Goal: Transaction & Acquisition: Obtain resource

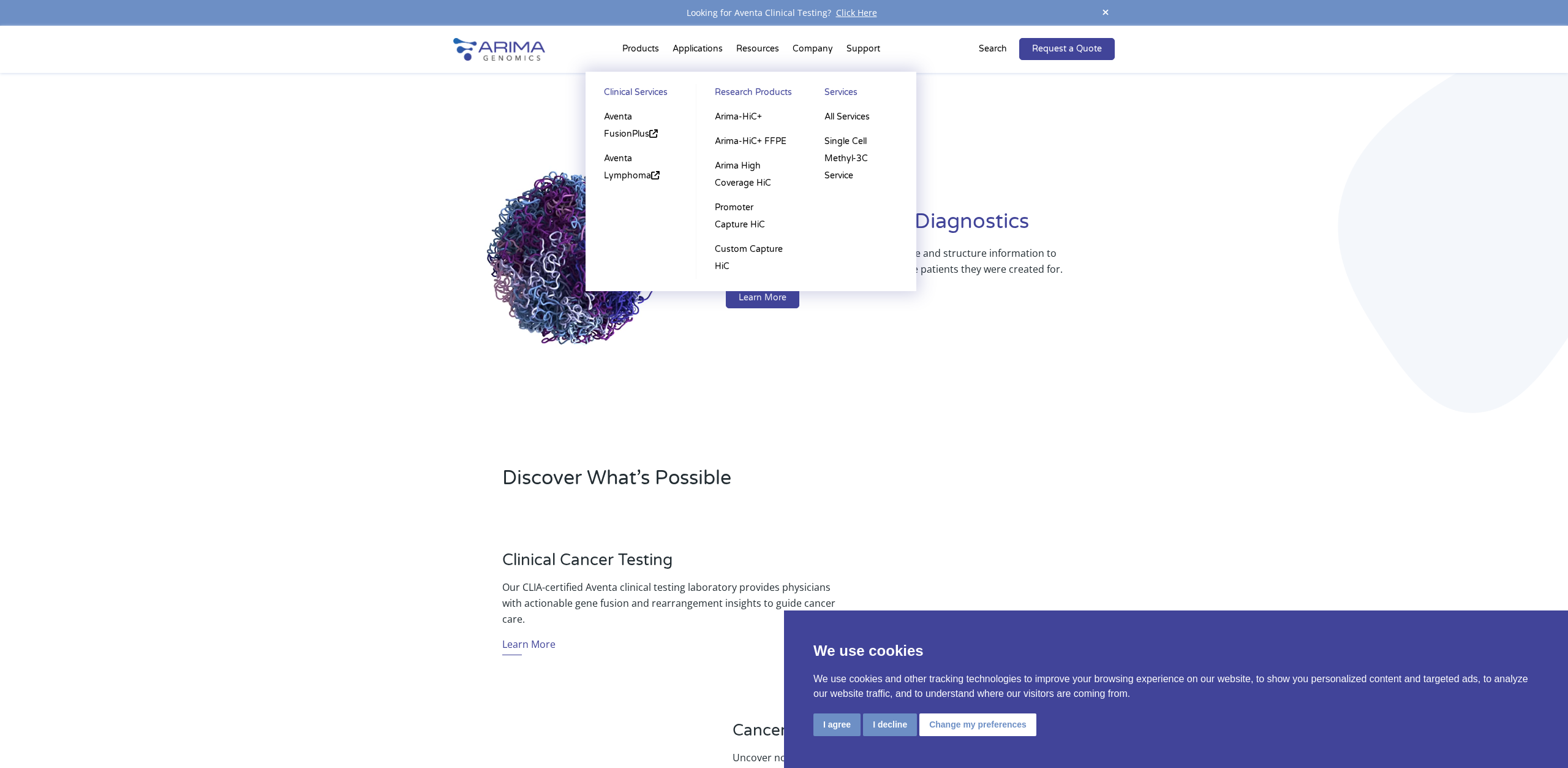
click at [639, 51] on li "Products Clinical Services Aventa FusionPlus Aventa Lymphoma Research Products …" at bounding box center [641, 52] width 51 height 42
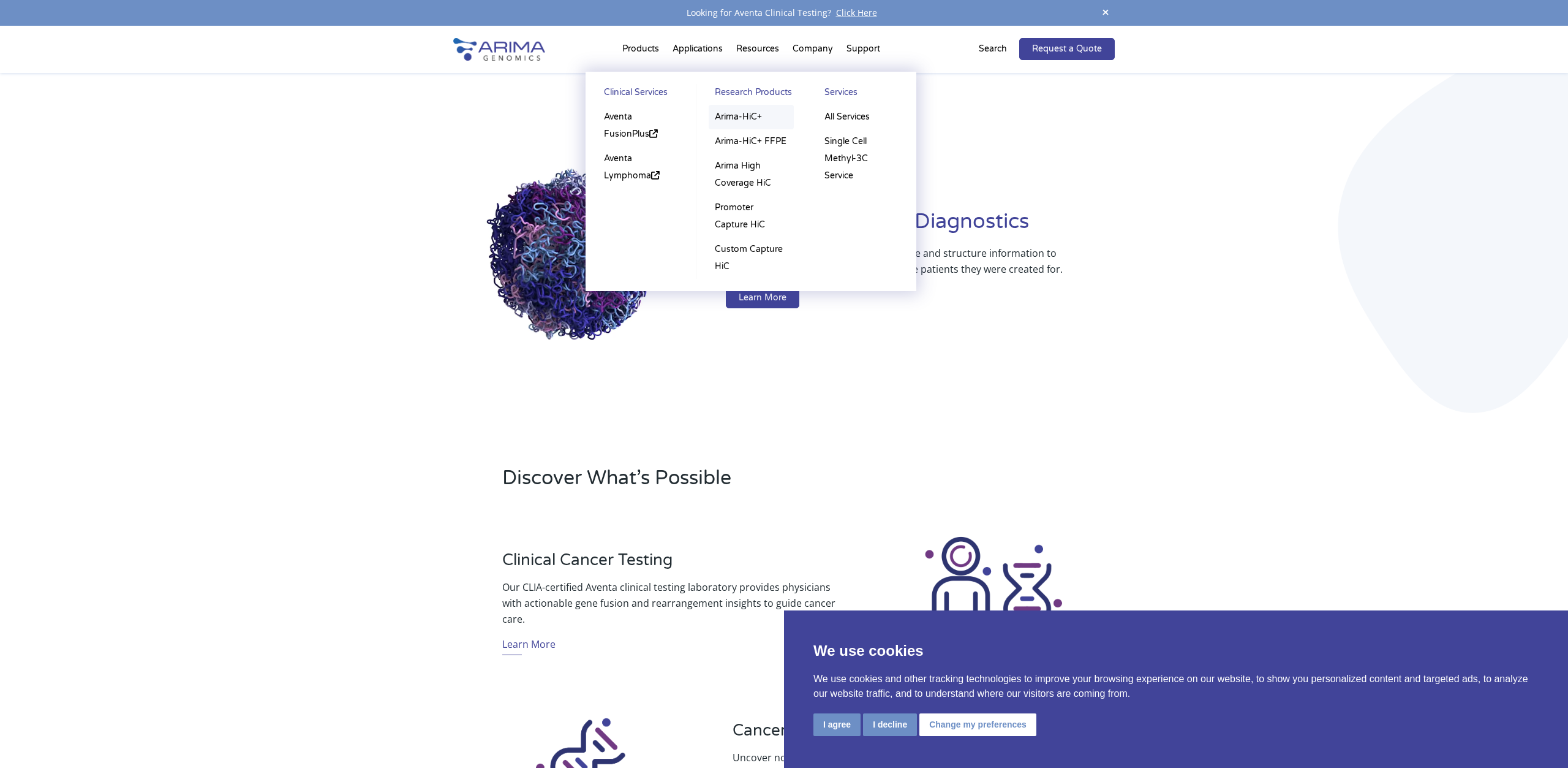
click at [738, 116] on link "Arima-HiC+" at bounding box center [752, 116] width 85 height 25
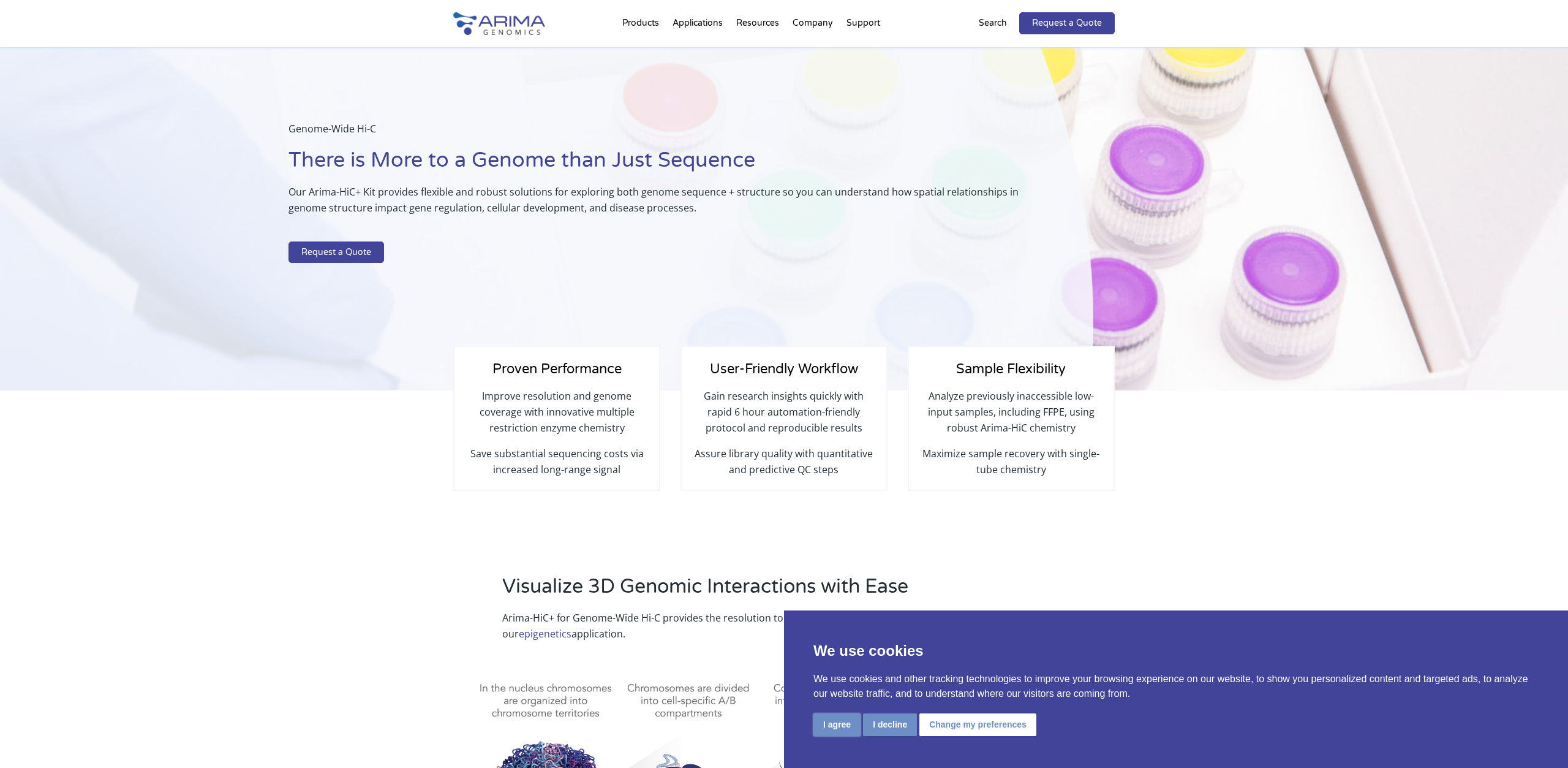
click at [842, 729] on button "I agree" at bounding box center [837, 724] width 48 height 23
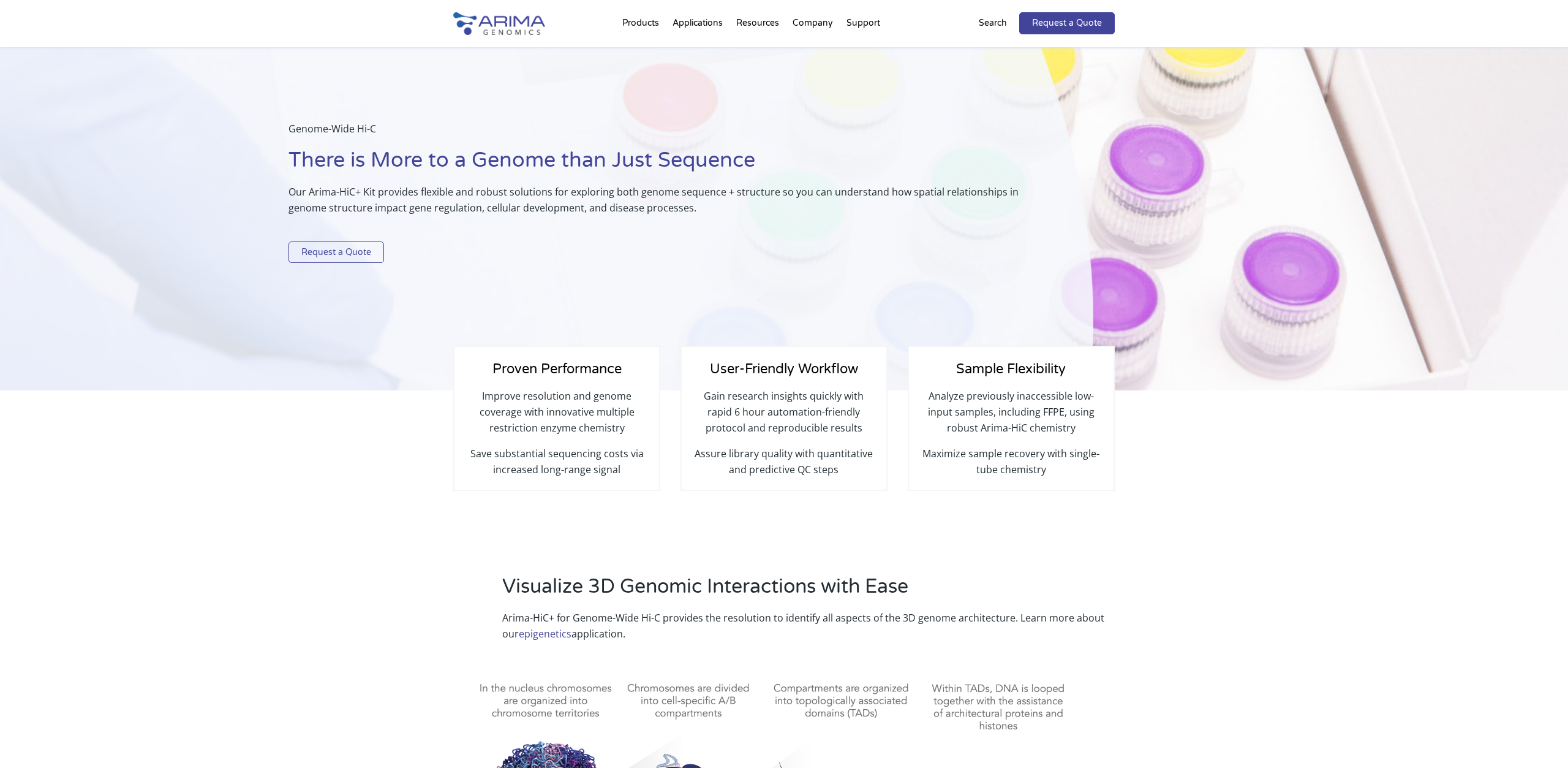
click at [329, 248] on link "Request a Quote" at bounding box center [337, 252] width 95 height 22
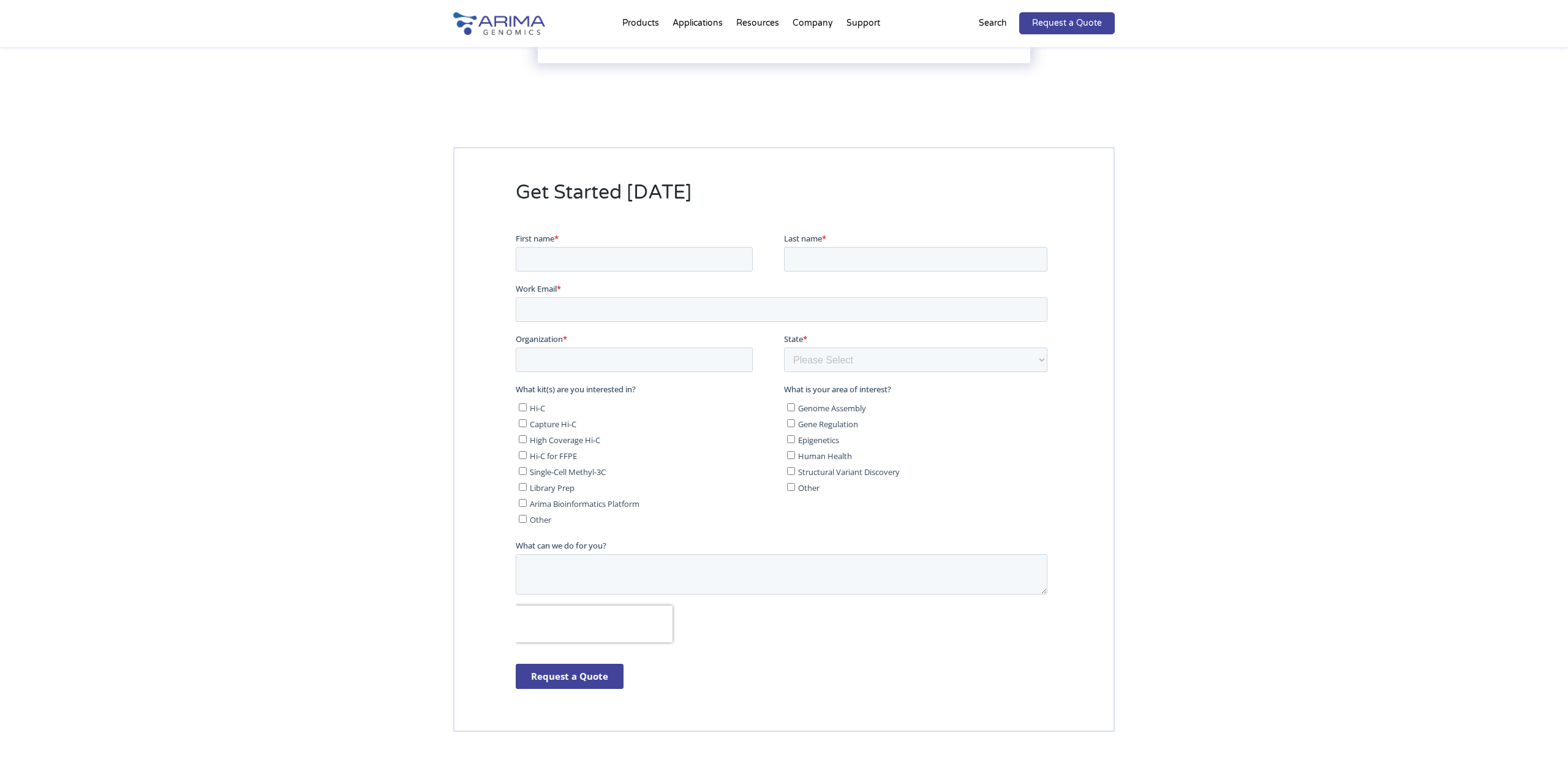
scroll to position [3057, 0]
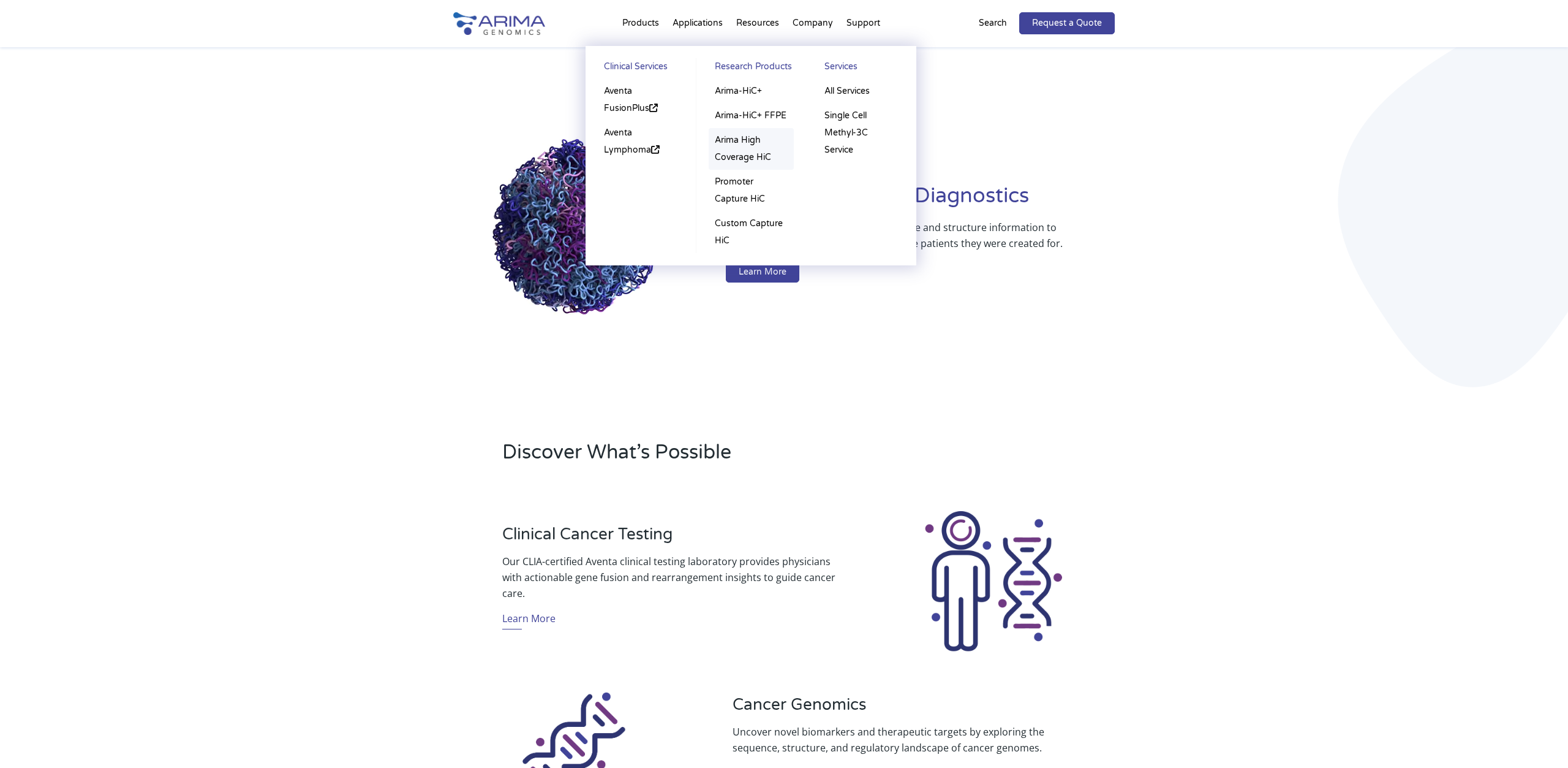
click at [743, 145] on link "Arima High Coverage HiC" at bounding box center [752, 149] width 85 height 42
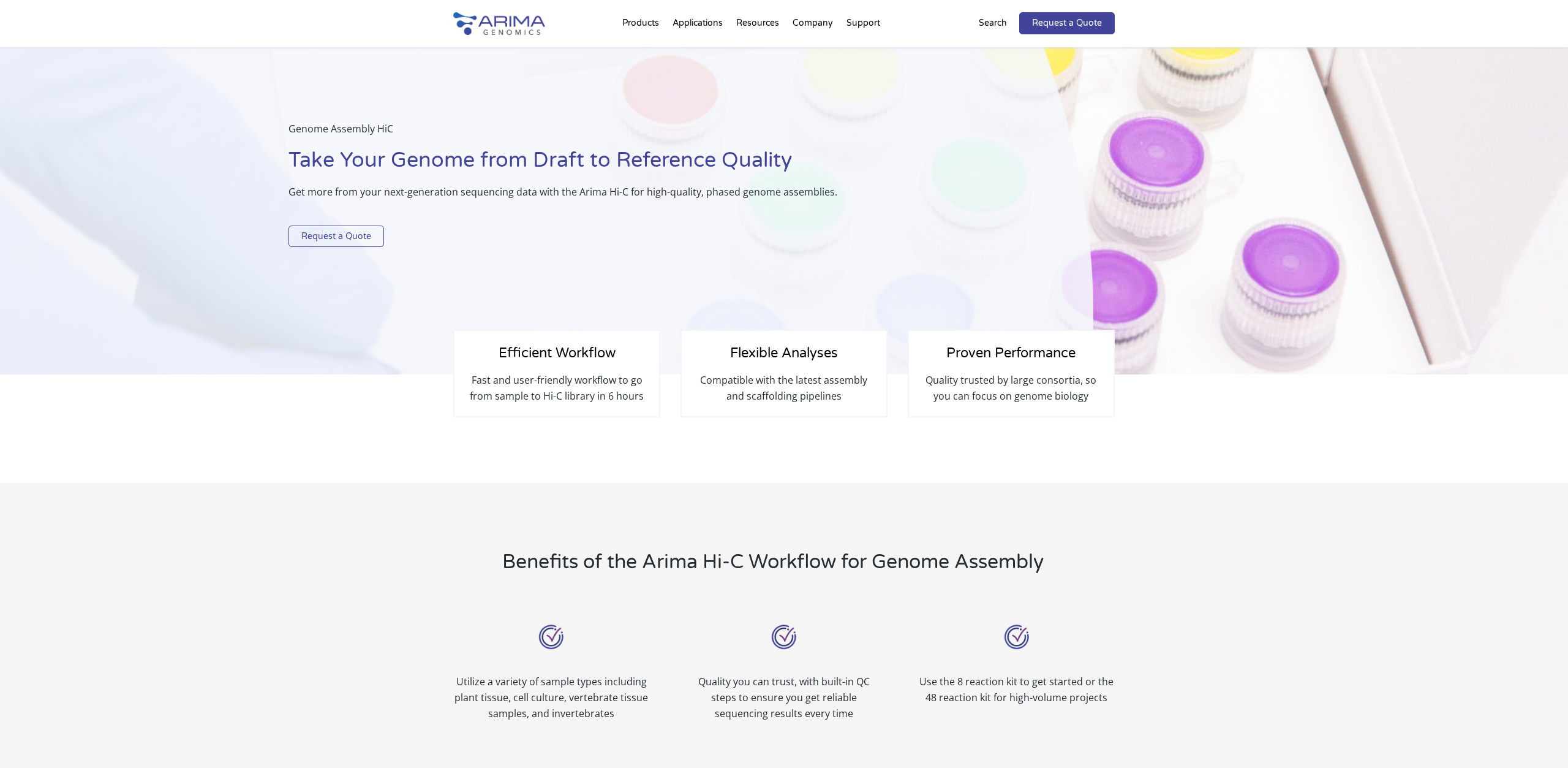
click at [334, 235] on link "Request a Quote" at bounding box center [337, 236] width 95 height 22
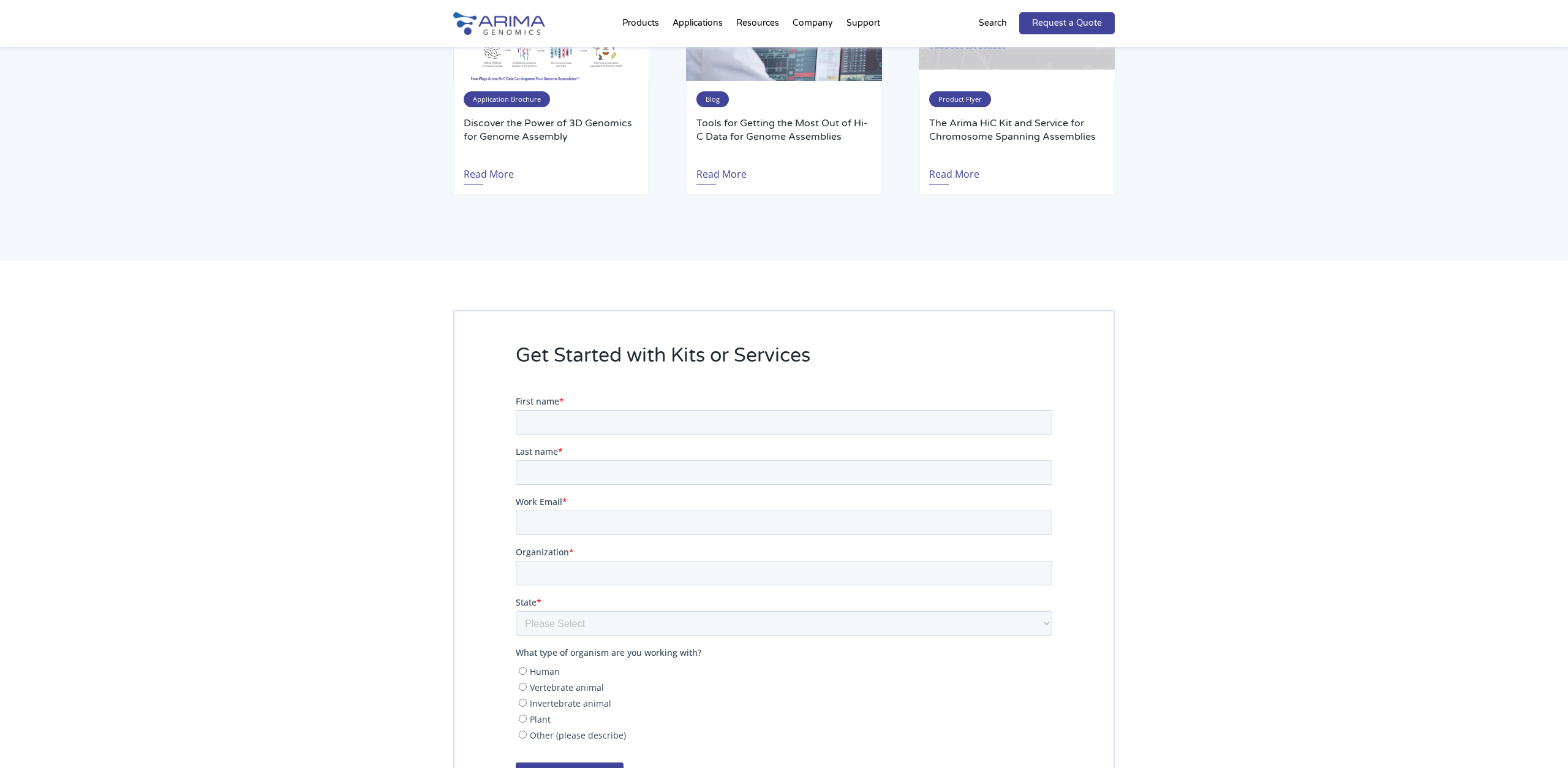
scroll to position [2296, 0]
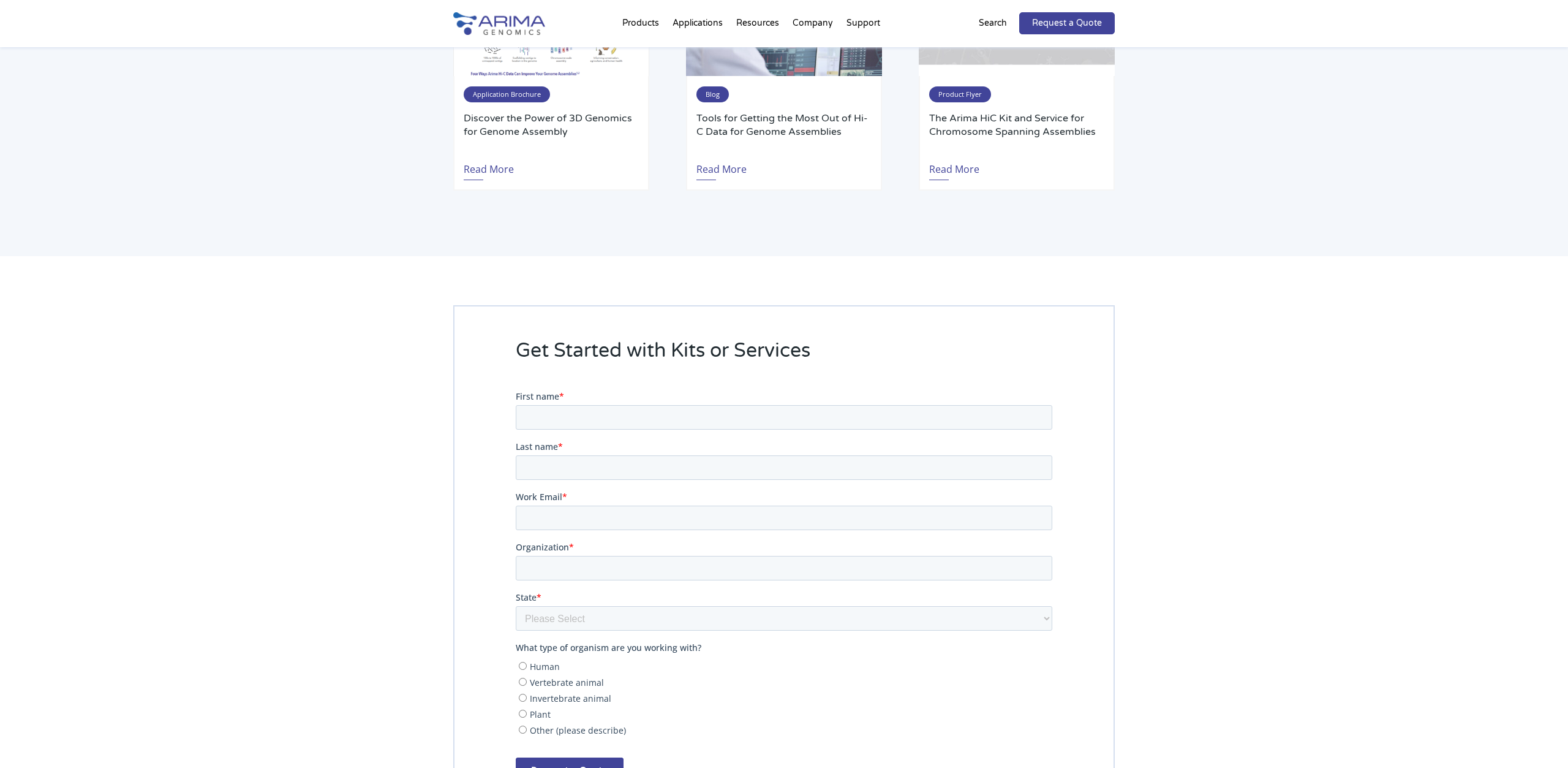
click at [342, 441] on div "Get Started with Kits or Services" at bounding box center [784, 564] width 1568 height 617
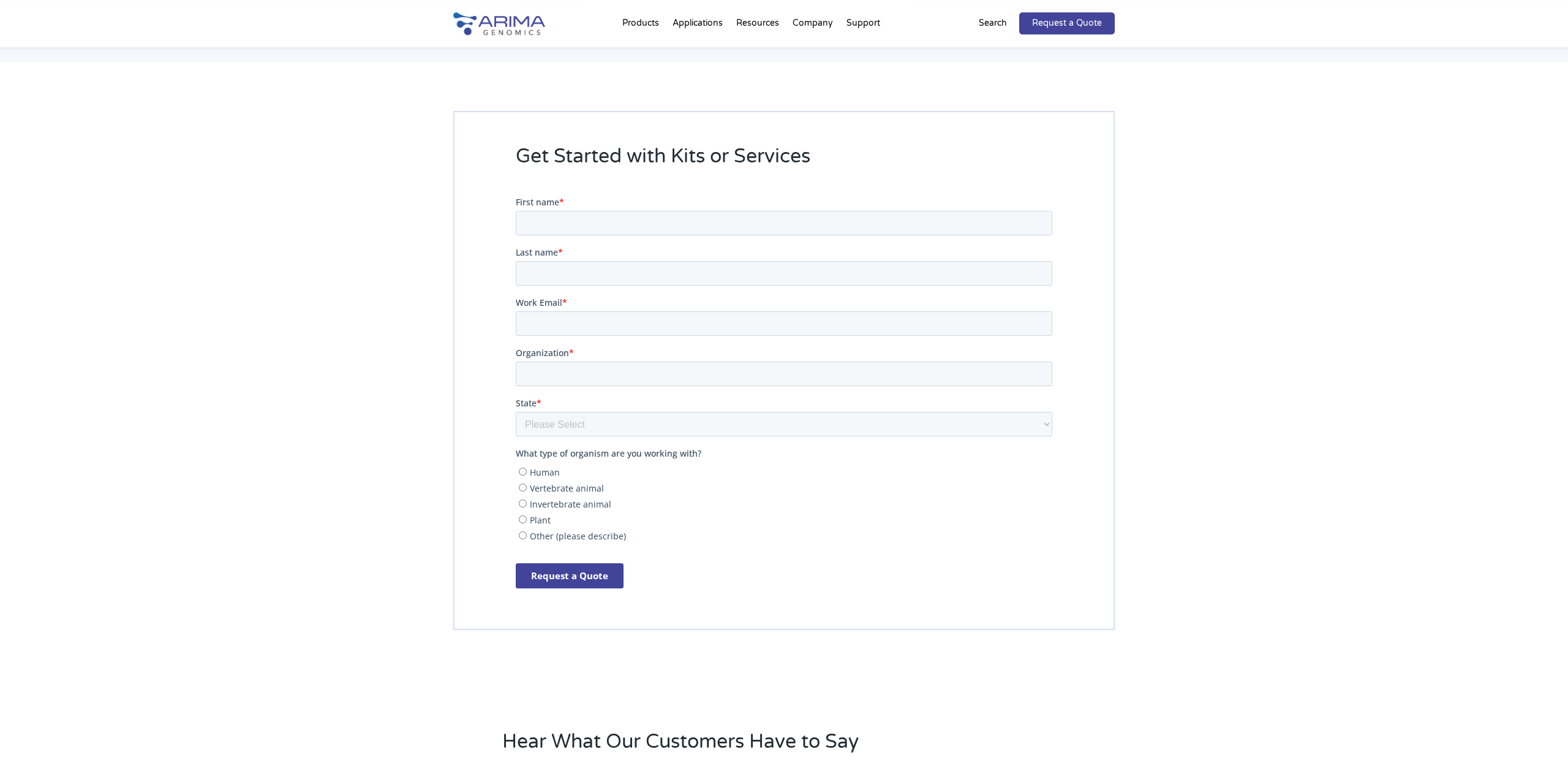
scroll to position [2488, 0]
click at [1103, 24] on link "Request a Quote" at bounding box center [1068, 23] width 95 height 22
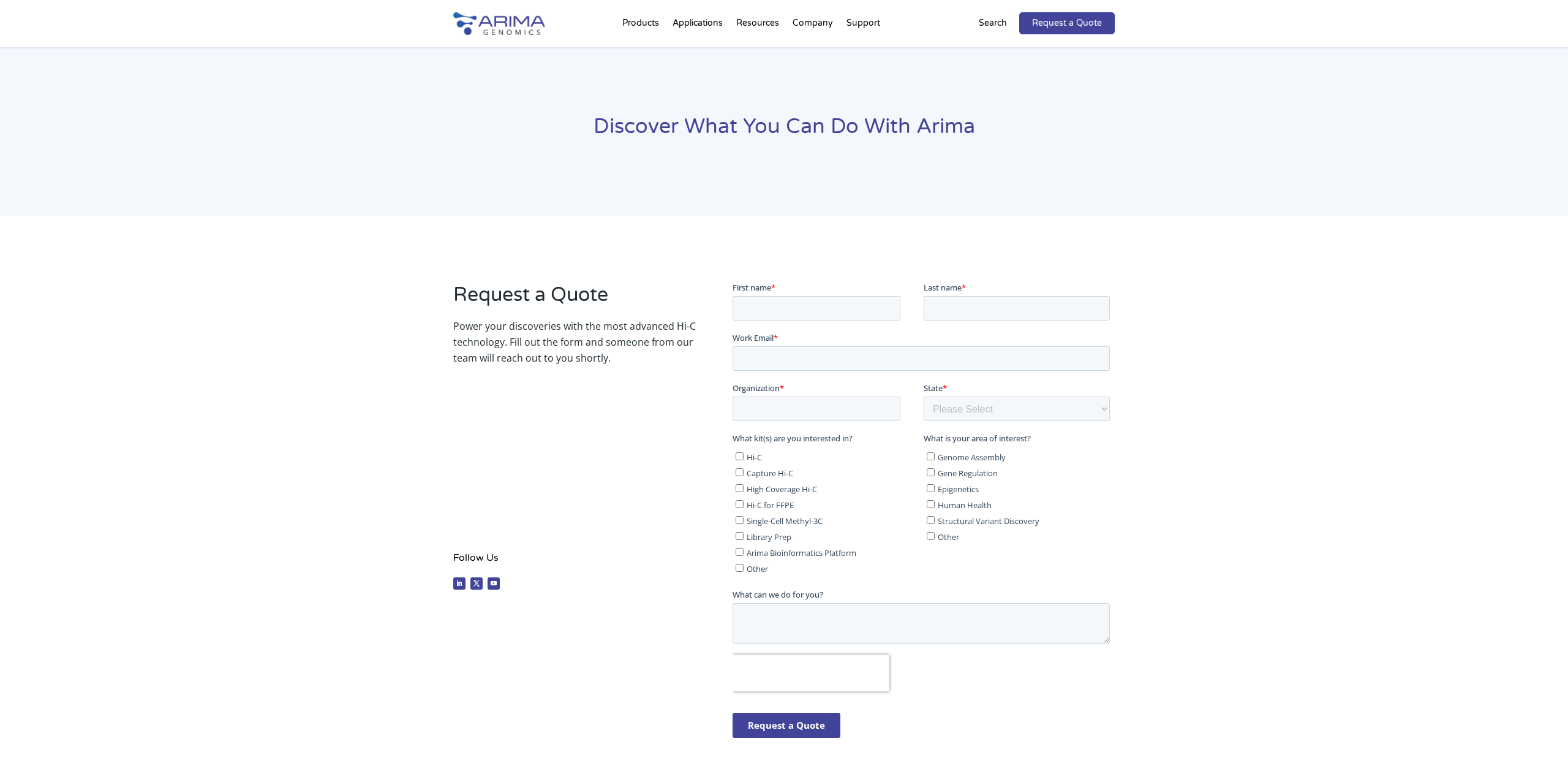
click at [743, 490] on input "High Coverage Hi-C" at bounding box center [739, 488] width 8 height 8
checkbox input "true"
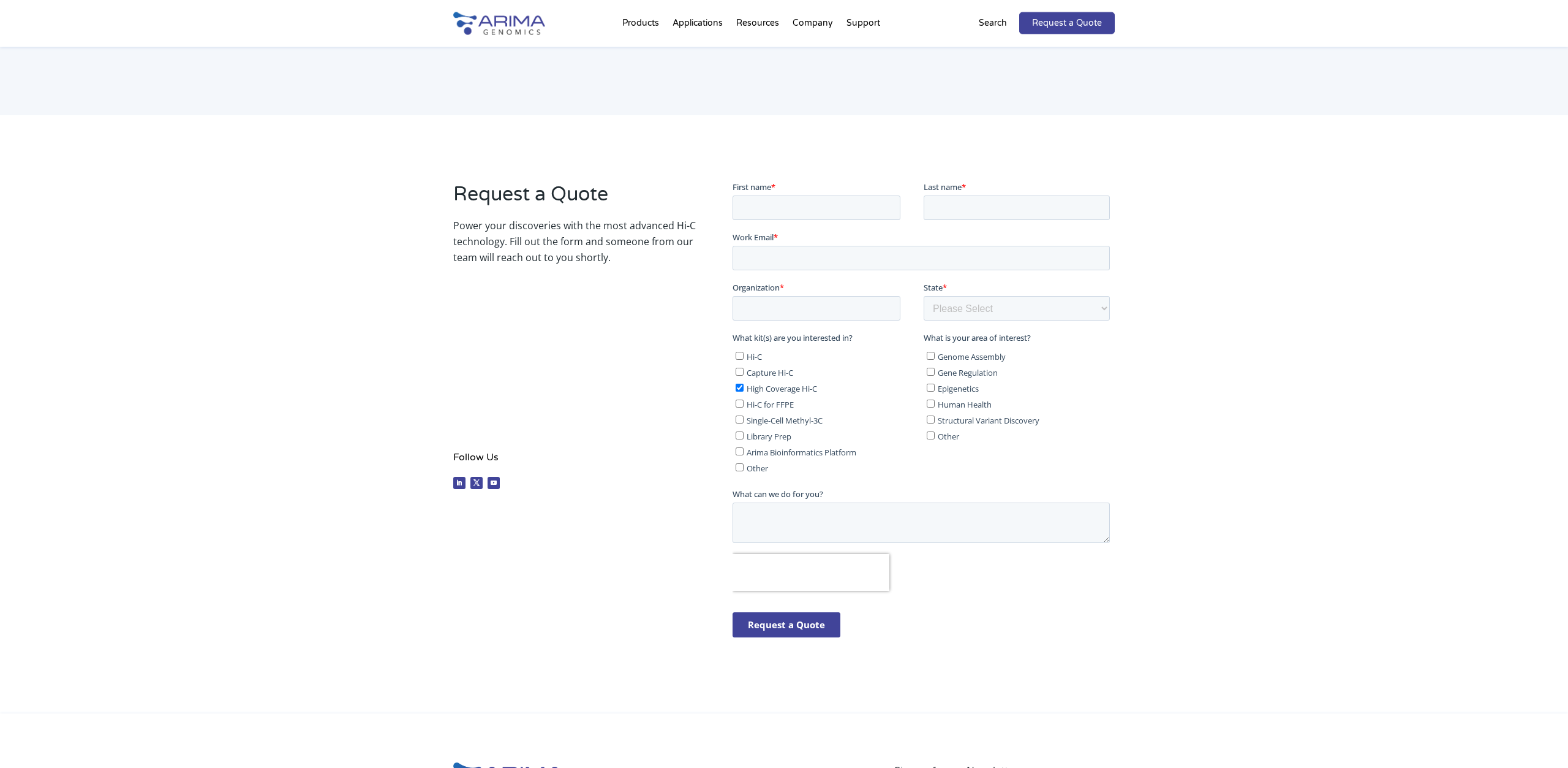
scroll to position [64, 0]
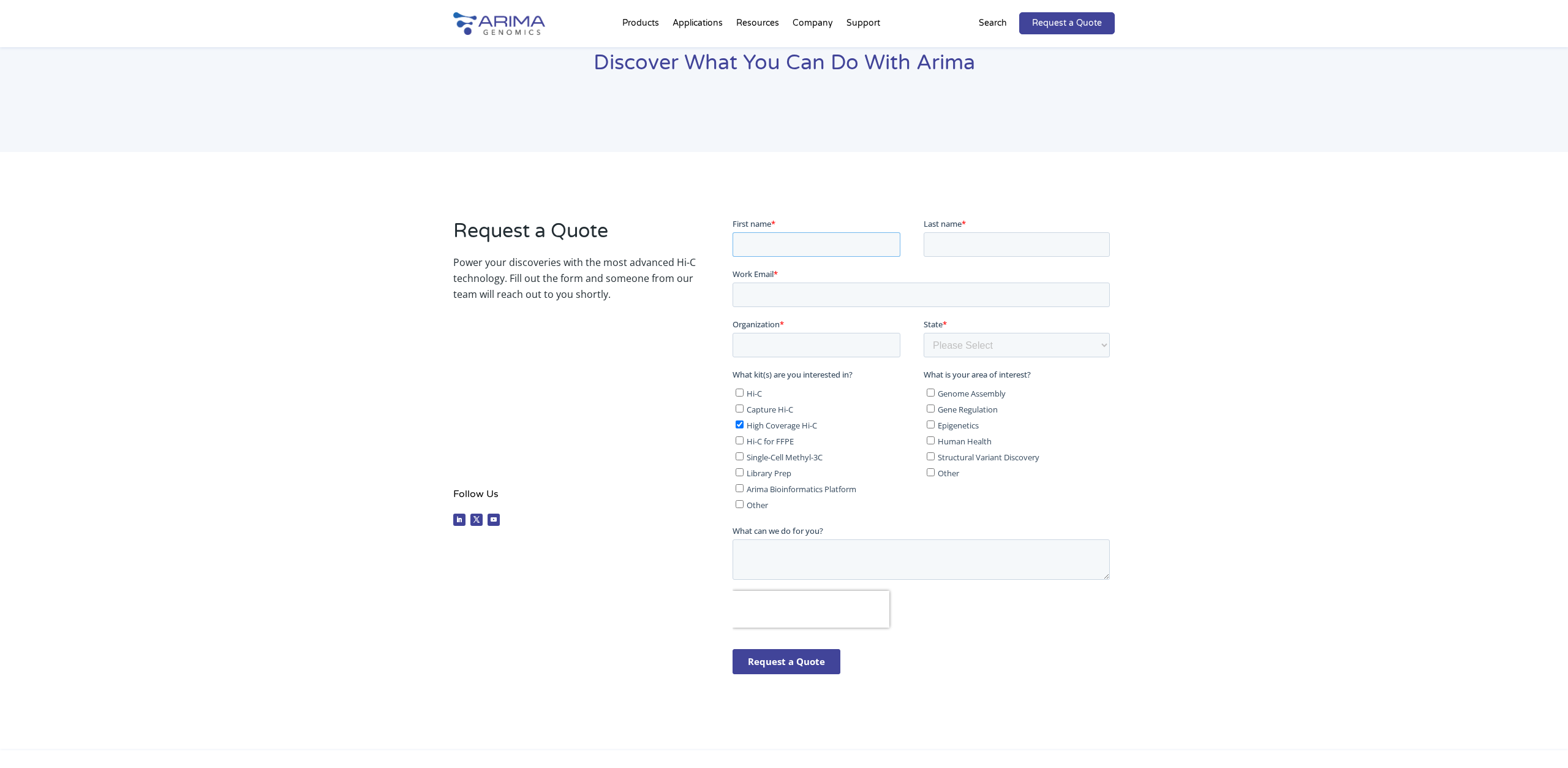
click at [767, 239] on input "First name *" at bounding box center [815, 243] width 168 height 25
type input "[PERSON_NAME]"
type input "Cordellier"
click at [751, 297] on input "Work Email *" at bounding box center [921, 294] width 377 height 25
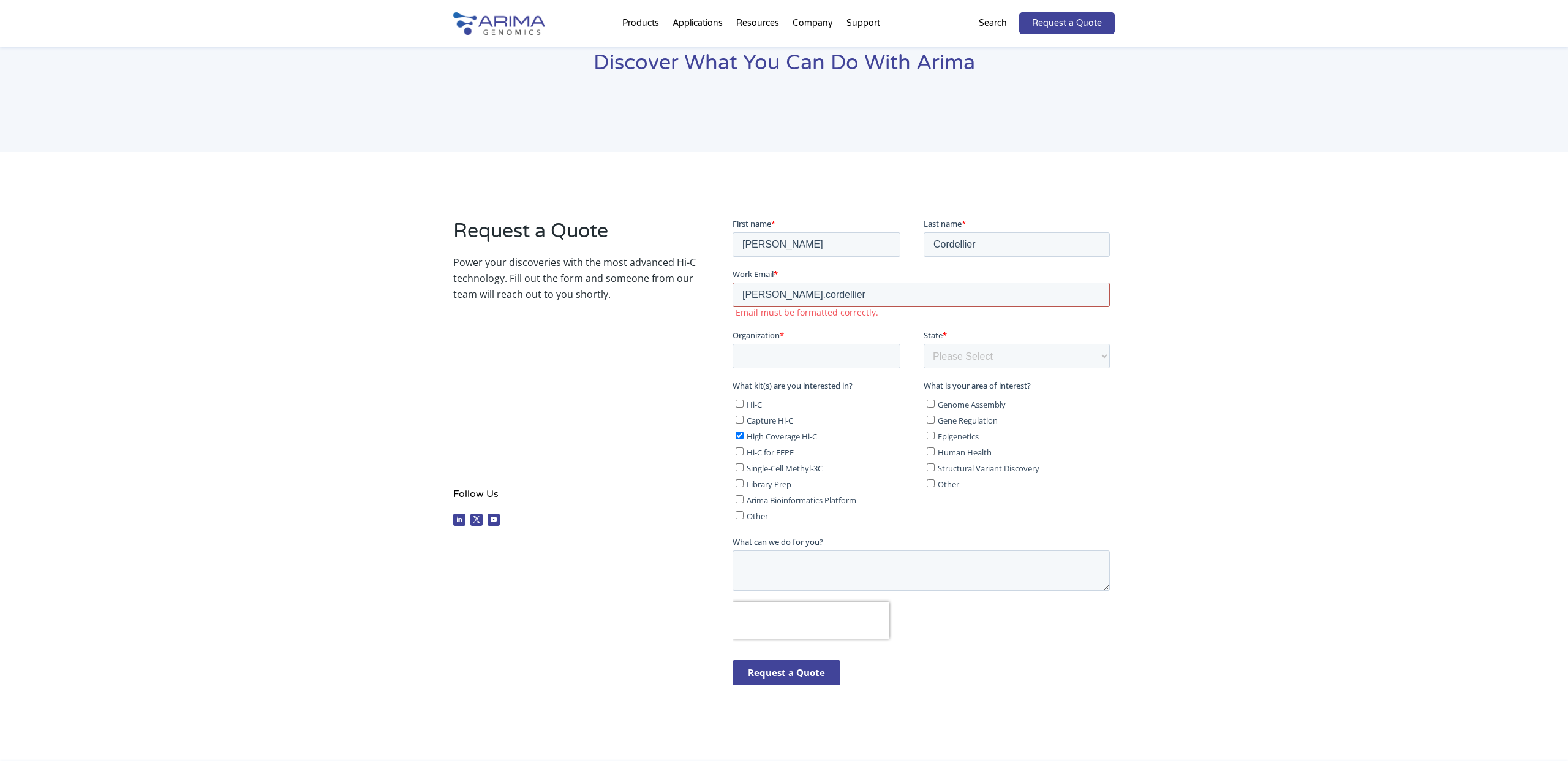
type input "mathilde.cordellier"
click at [933, 401] on input "Genome Assembly" at bounding box center [930, 403] width 8 height 8
checkbox input "true"
click at [930, 468] on input "Structural Variant Discovery" at bounding box center [930, 467] width 8 height 8
checkbox input "true"
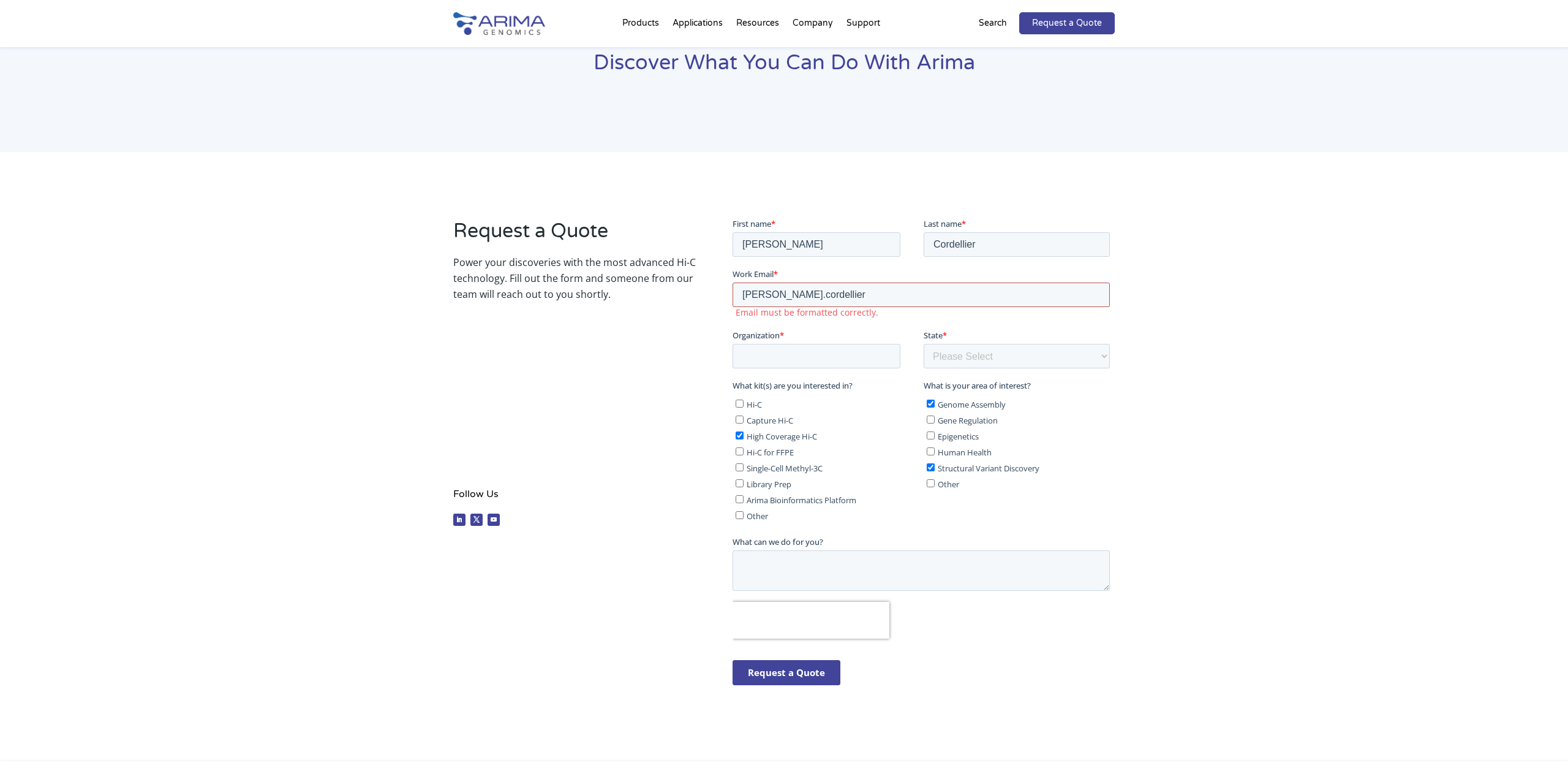
click at [833, 292] on input "mathilde.cordellier" at bounding box center [921, 294] width 377 height 25
drag, startPoint x: 861, startPoint y: 297, endPoint x: 853, endPoint y: 295, distance: 8.2
click at [853, 295] on input "mathilde.cordellier@uni-rsotock.de" at bounding box center [921, 294] width 377 height 25
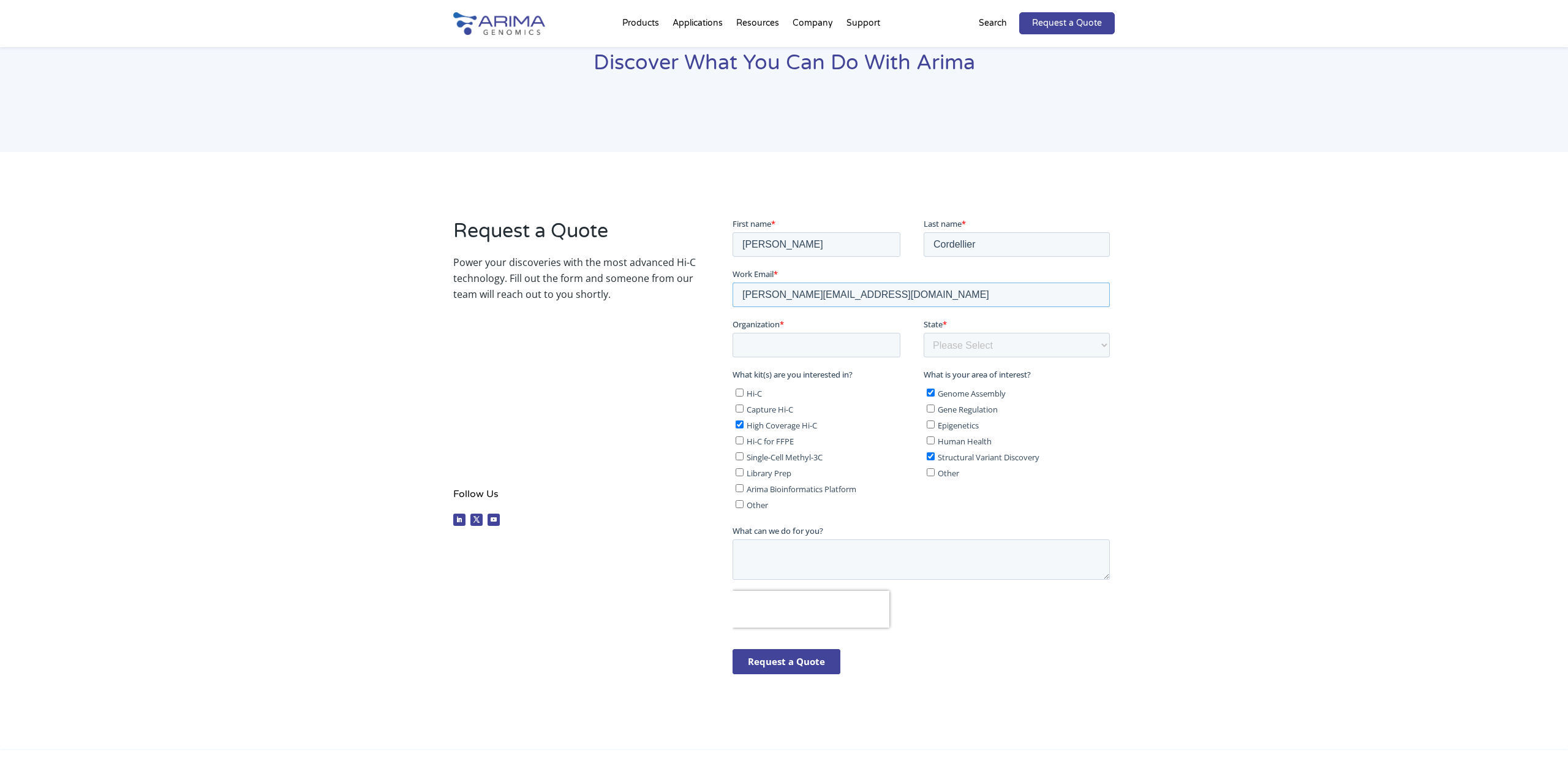
type input "mathilde.cordellier@uni-rostock.de"
click at [816, 345] on input "Organization *" at bounding box center [815, 344] width 168 height 25
type input "University of Rostock"
click at [924, 332] on select "Please Select Other/Non-US Alabama Alaska Arizona Arkansas California Colorado …" at bounding box center [1017, 344] width 187 height 25
select select "Other/Non-US"
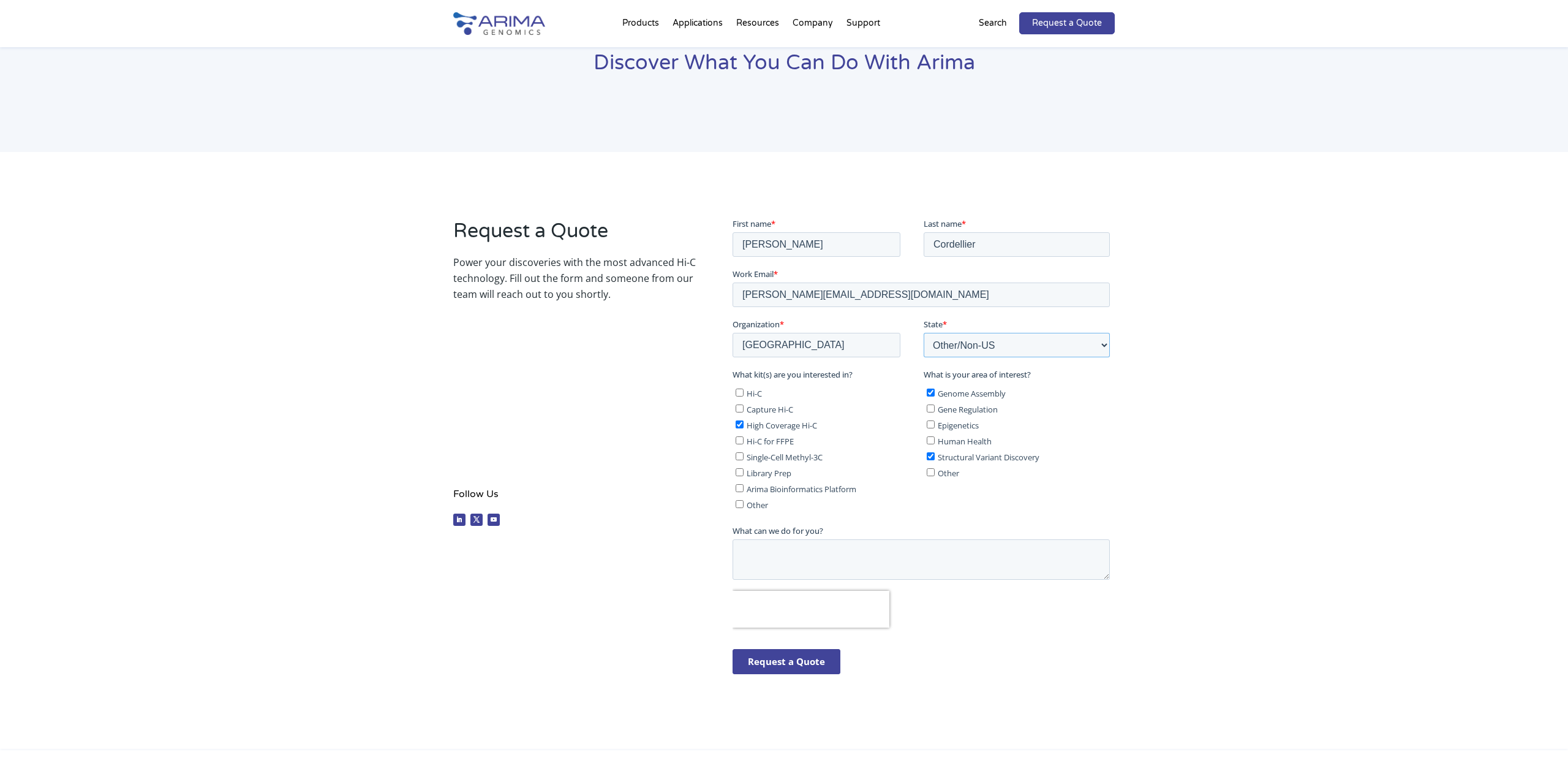
click option "Other/Non-US" at bounding box center [732, 217] width 0 height 0
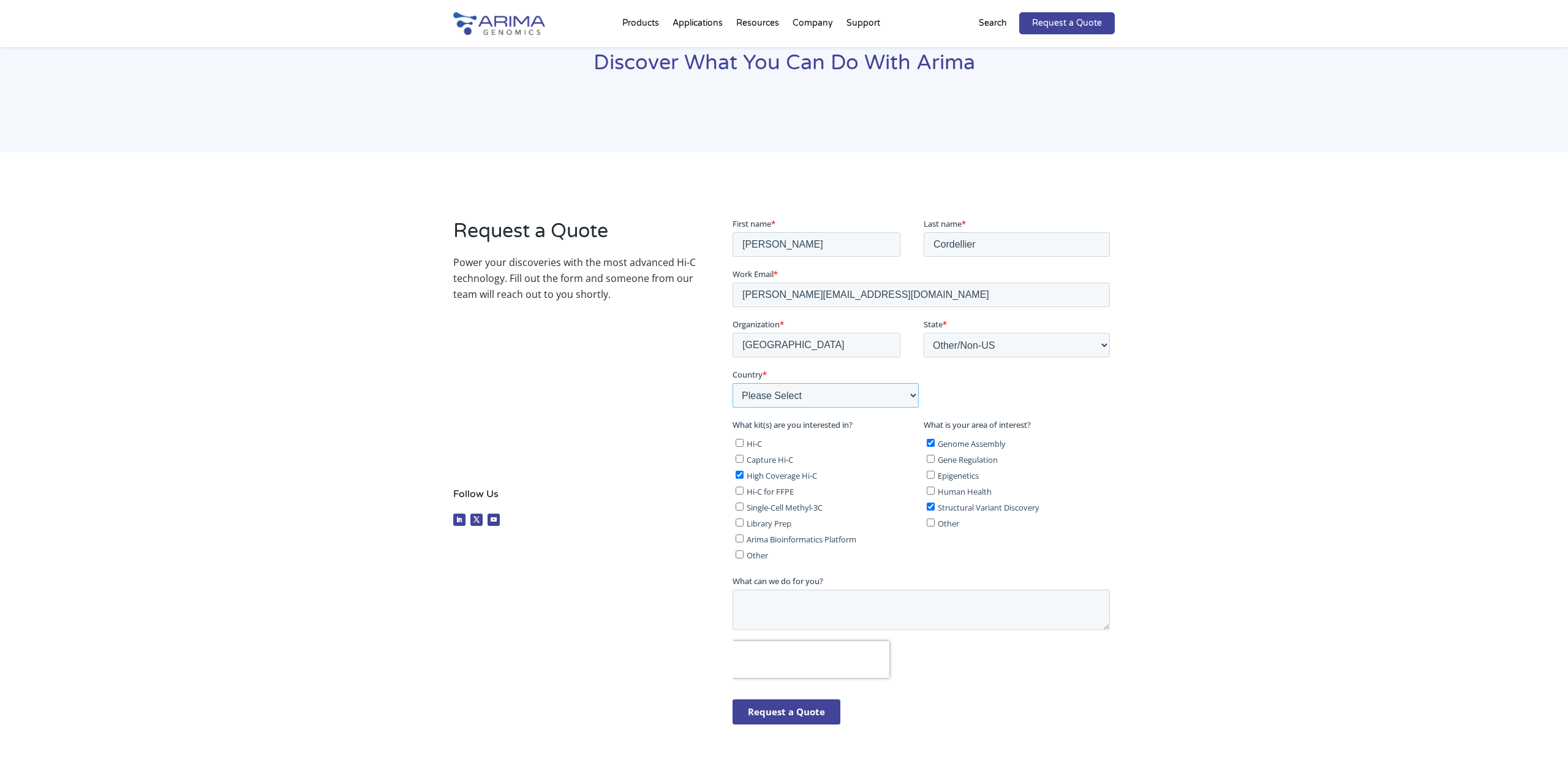
click at [732, 383] on select "Please Select Afghanistan Åland Islands Albania Algeria American Samoa Andorra …" at bounding box center [825, 394] width 187 height 25
select select "Germany"
click option "Germany" at bounding box center [732, 217] width 0 height 0
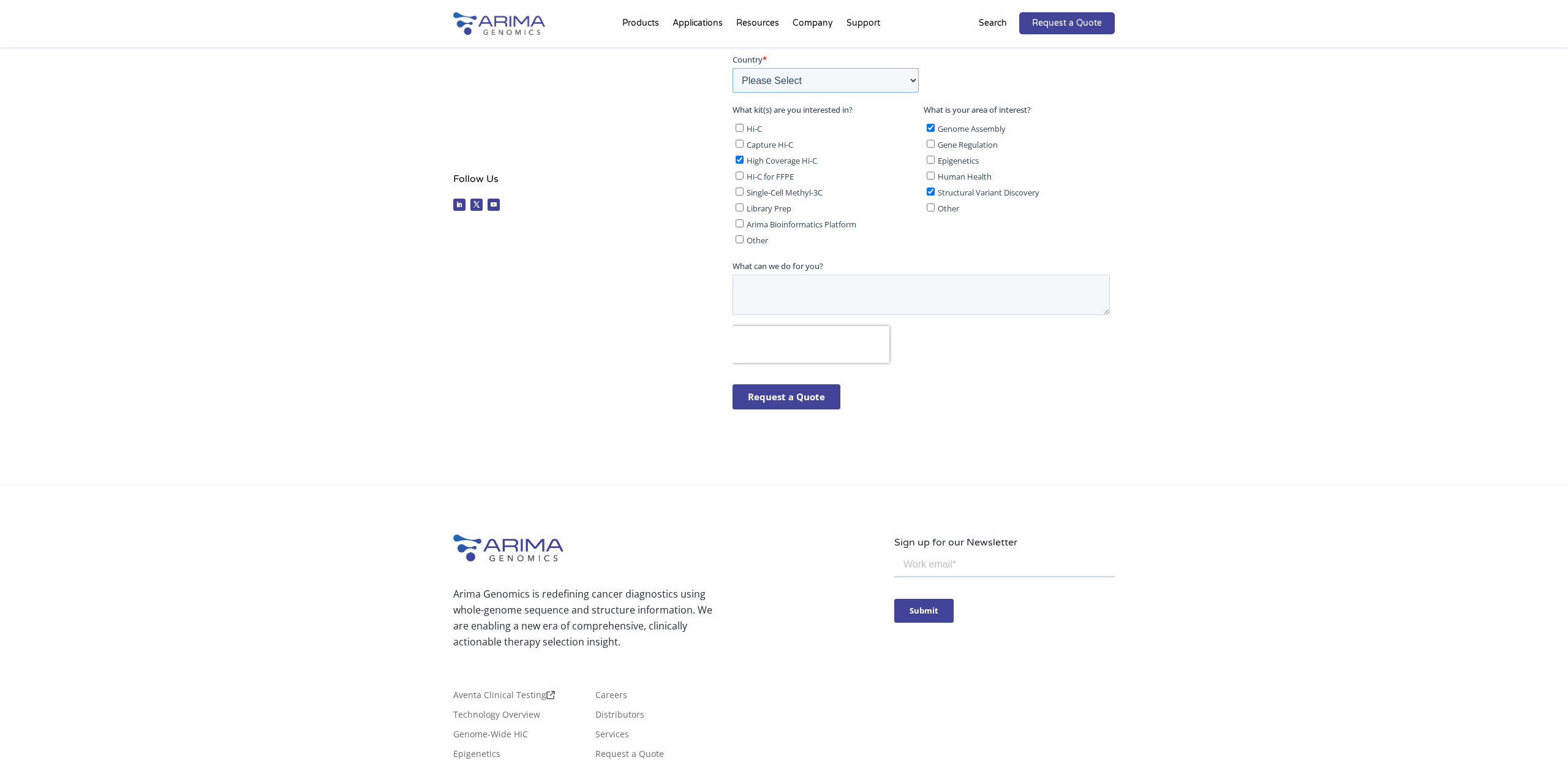
scroll to position [442, 0]
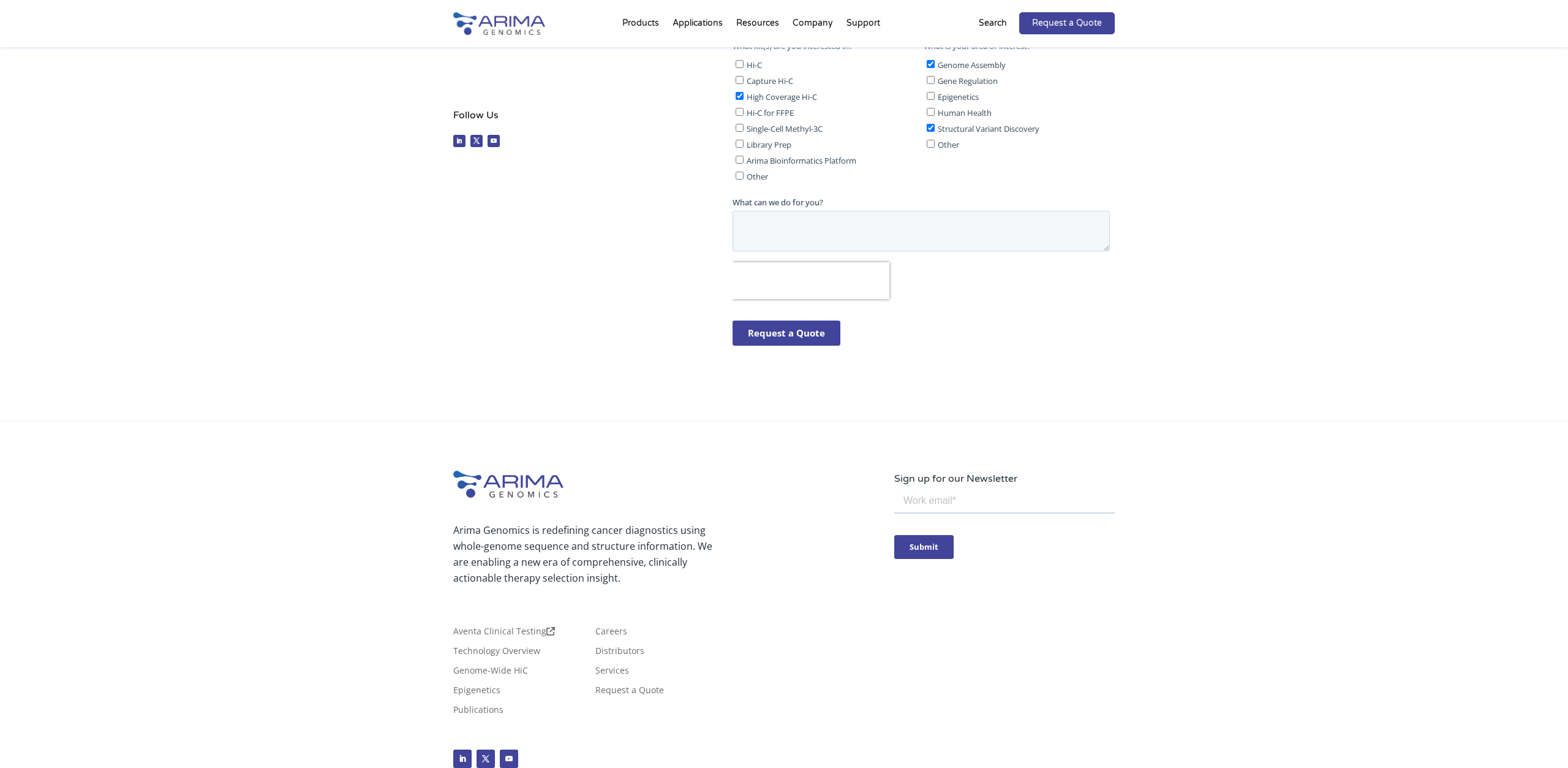
click at [774, 332] on input "Request a Quote" at bounding box center [785, 333] width 108 height 25
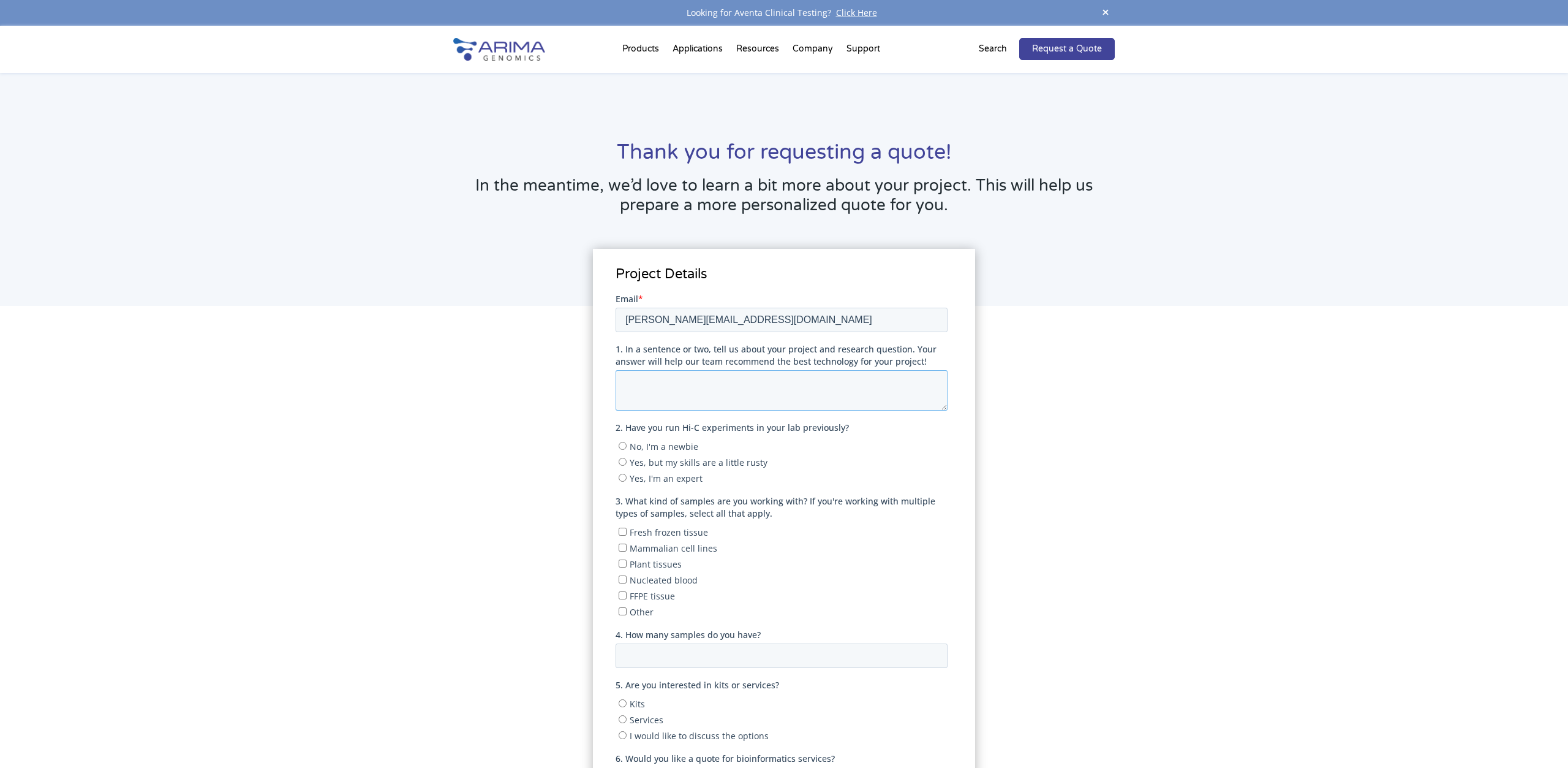
click at [665, 380] on textarea "1. In a sentence or two, tell us about your project and research question. Your…" at bounding box center [781, 389] width 332 height 41
type textarea "We want to assemble a few genome for water flea species at chromosome level"
click at [623, 464] on input "Yes, but my skills are a little rusty" at bounding box center [622, 461] width 8 height 8
radio input "true"
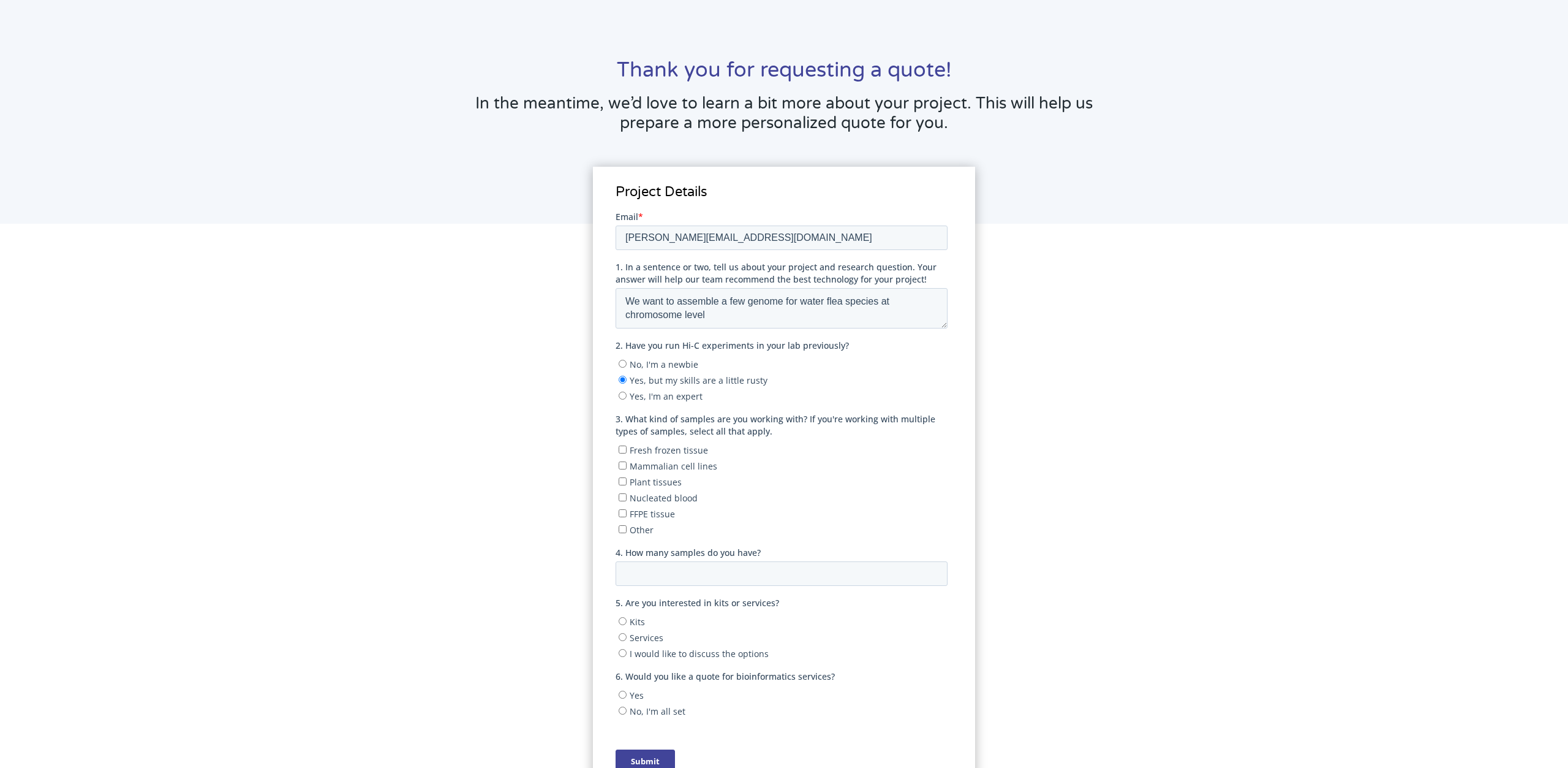
scroll to position [127, 0]
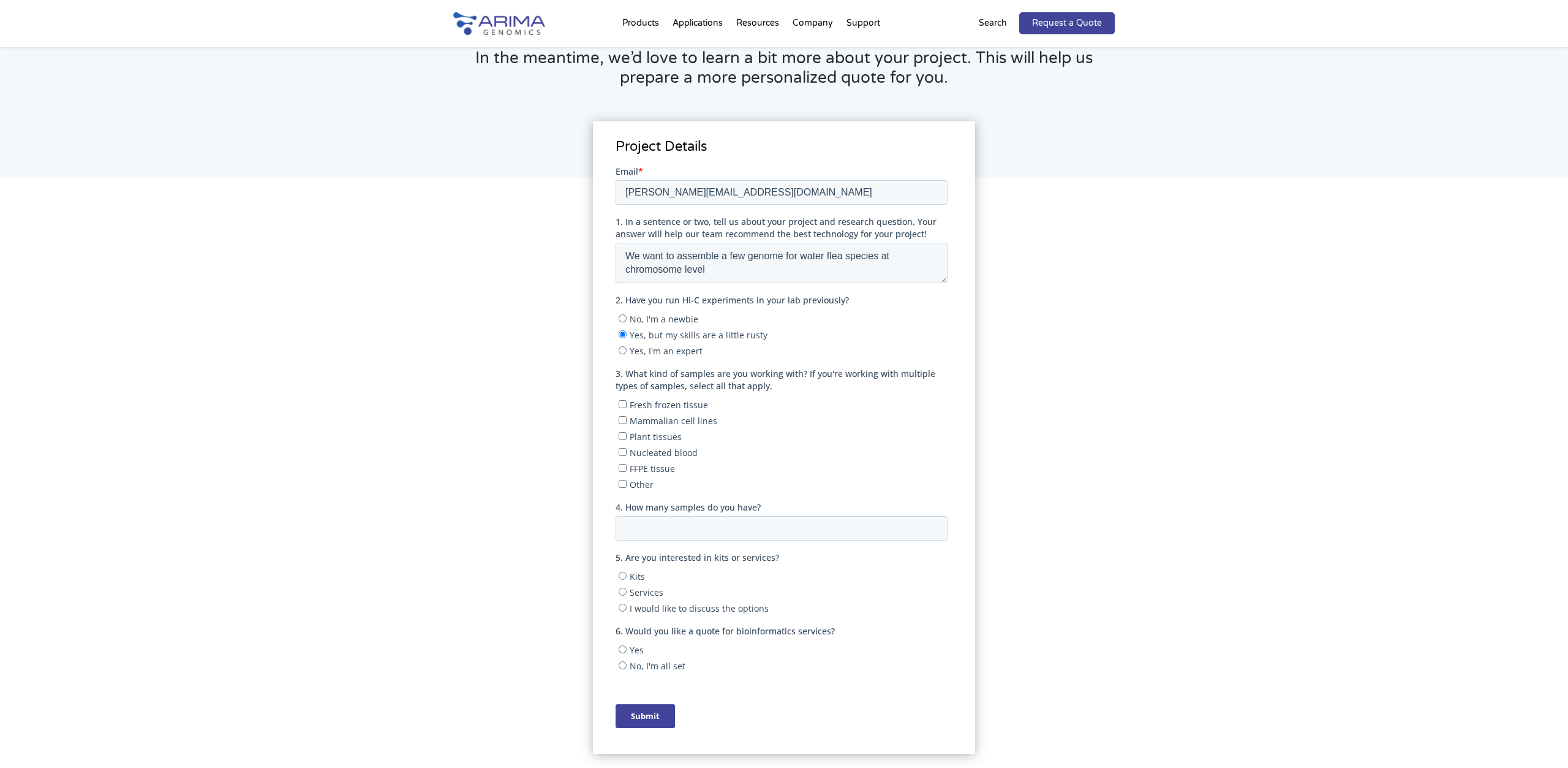
click at [626, 405] on input "Fresh frozen tissue" at bounding box center [622, 403] width 8 height 8
checkbox input "true"
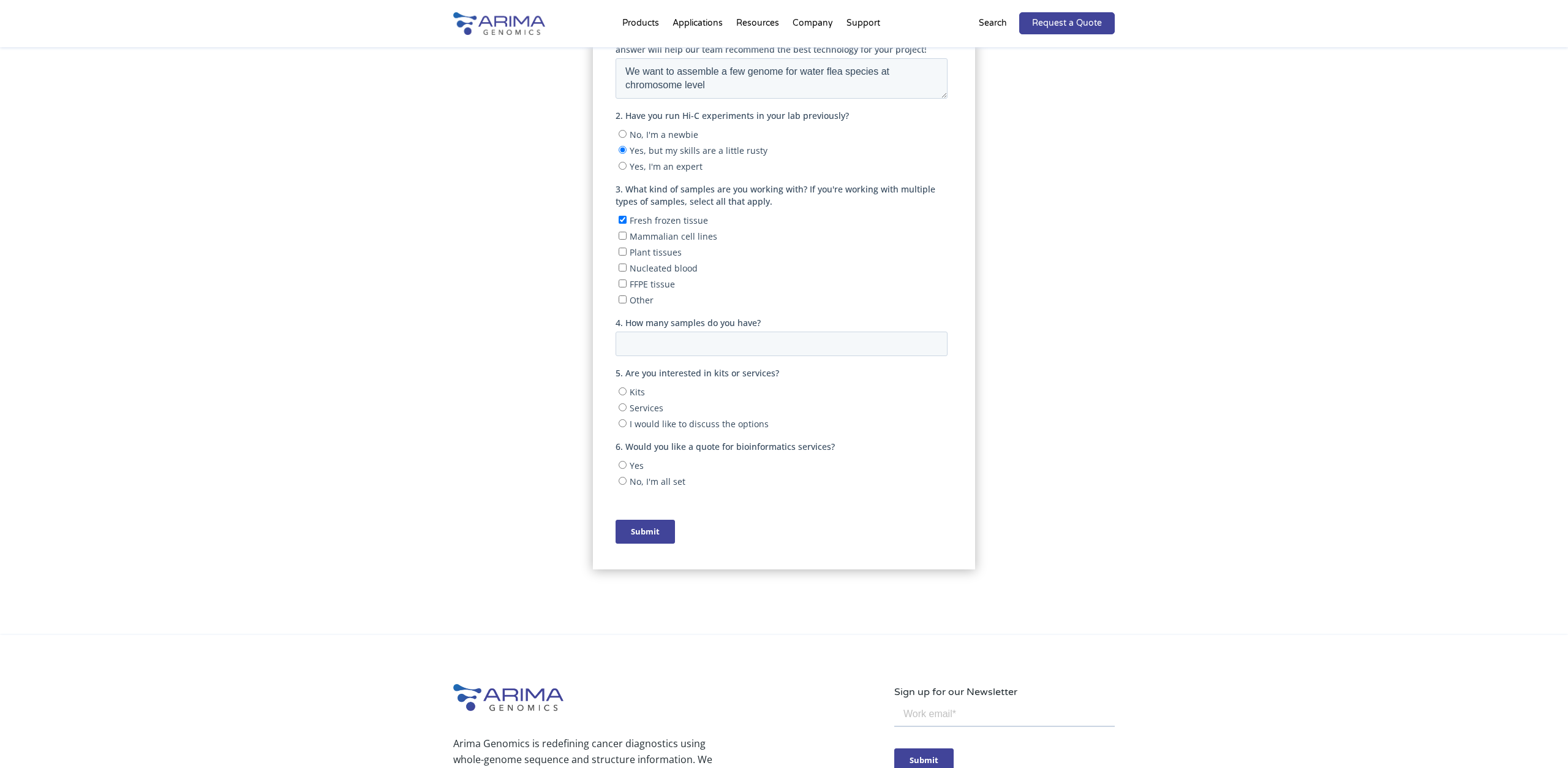
scroll to position [319, 0]
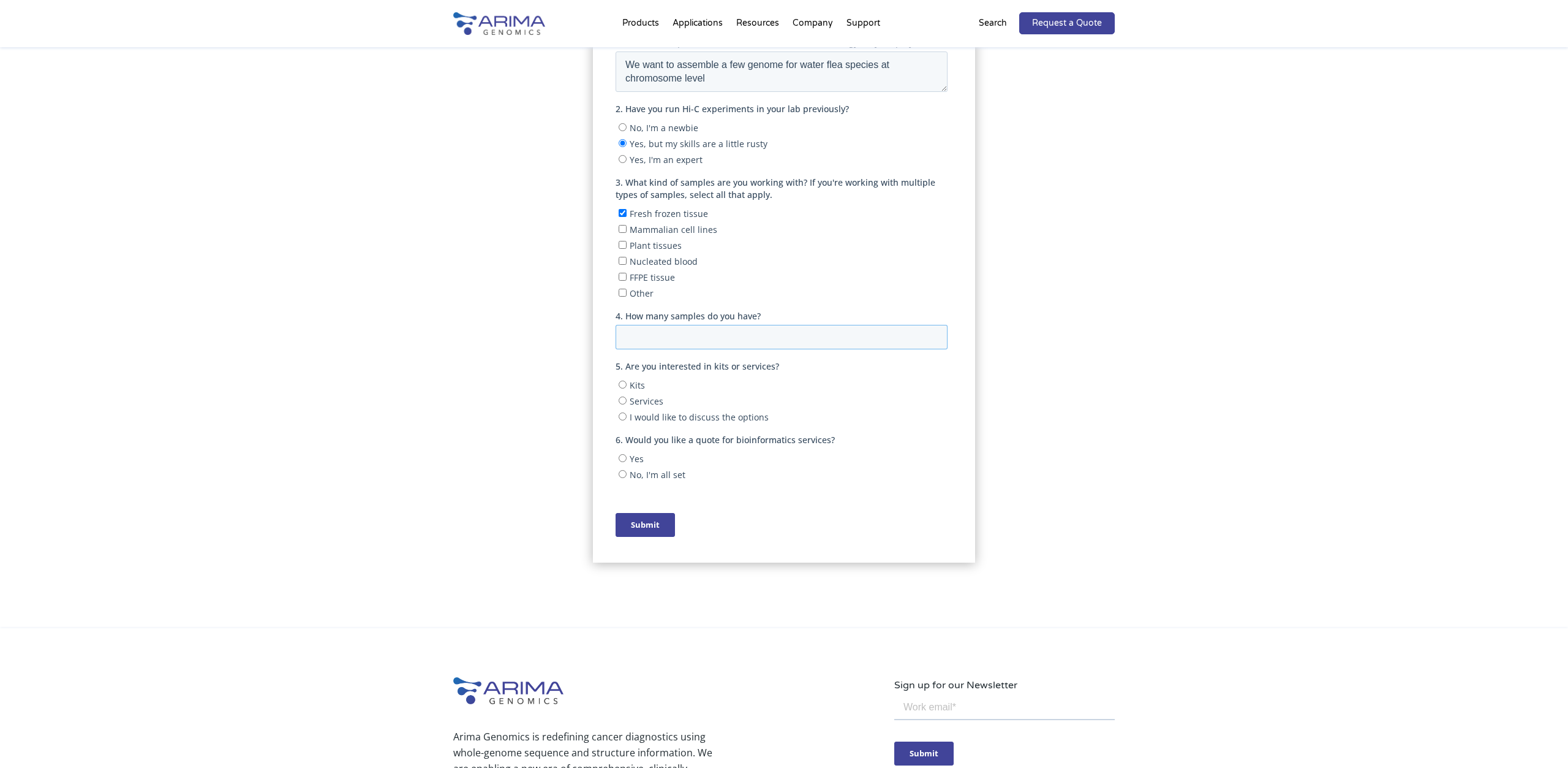
click at [779, 342] on input "4. How many samples do you have?" at bounding box center [781, 337] width 332 height 25
click at [625, 386] on input "Kits" at bounding box center [622, 384] width 8 height 8
radio input "true"
click at [622, 474] on input "No, I'm all set" at bounding box center [622, 474] width 8 height 8
radio input "true"
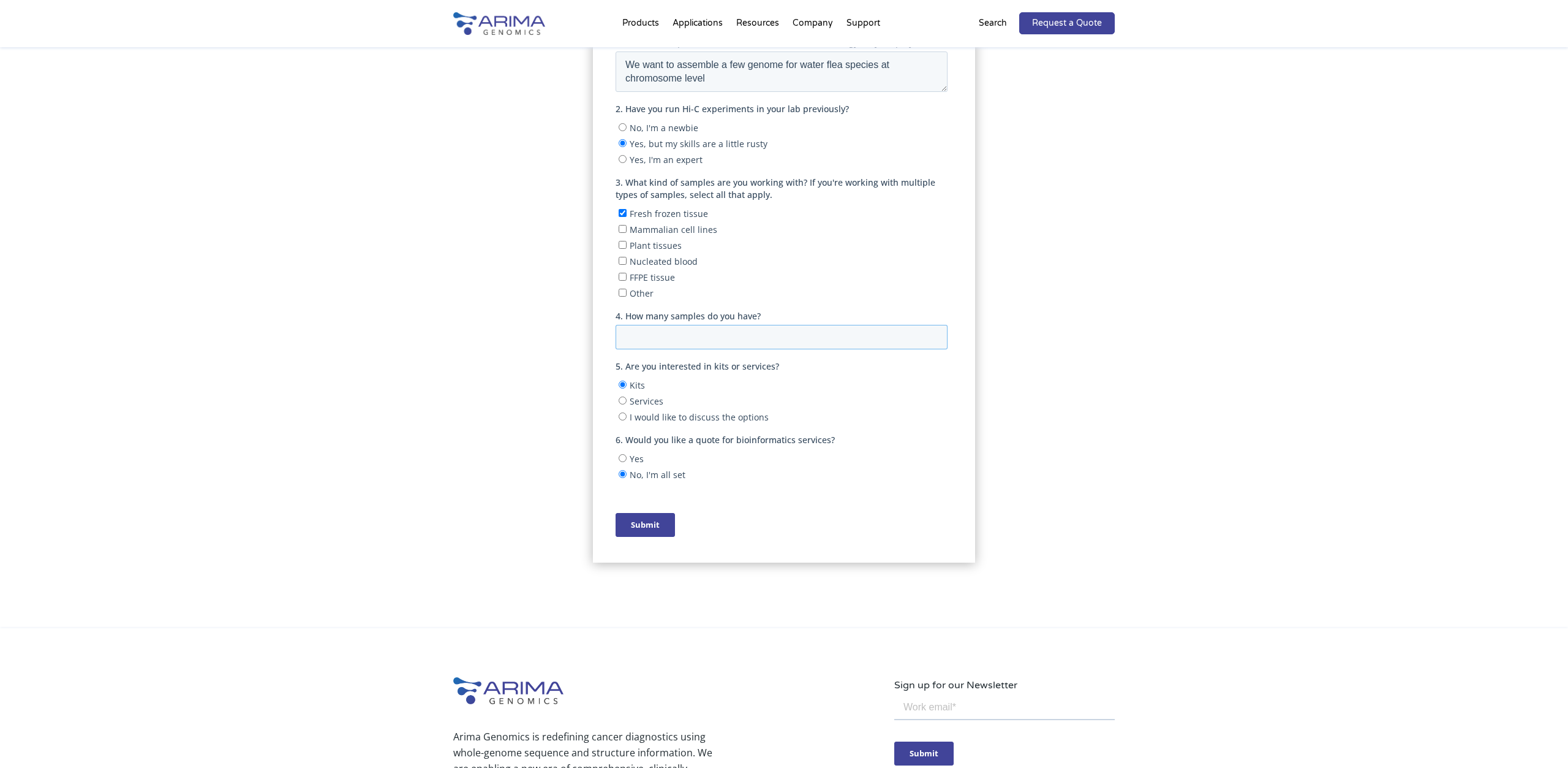
click at [706, 340] on input "4. How many samples do you have?" at bounding box center [781, 337] width 332 height 25
type input "5"
click at [658, 536] on input "Submit" at bounding box center [644, 525] width 60 height 24
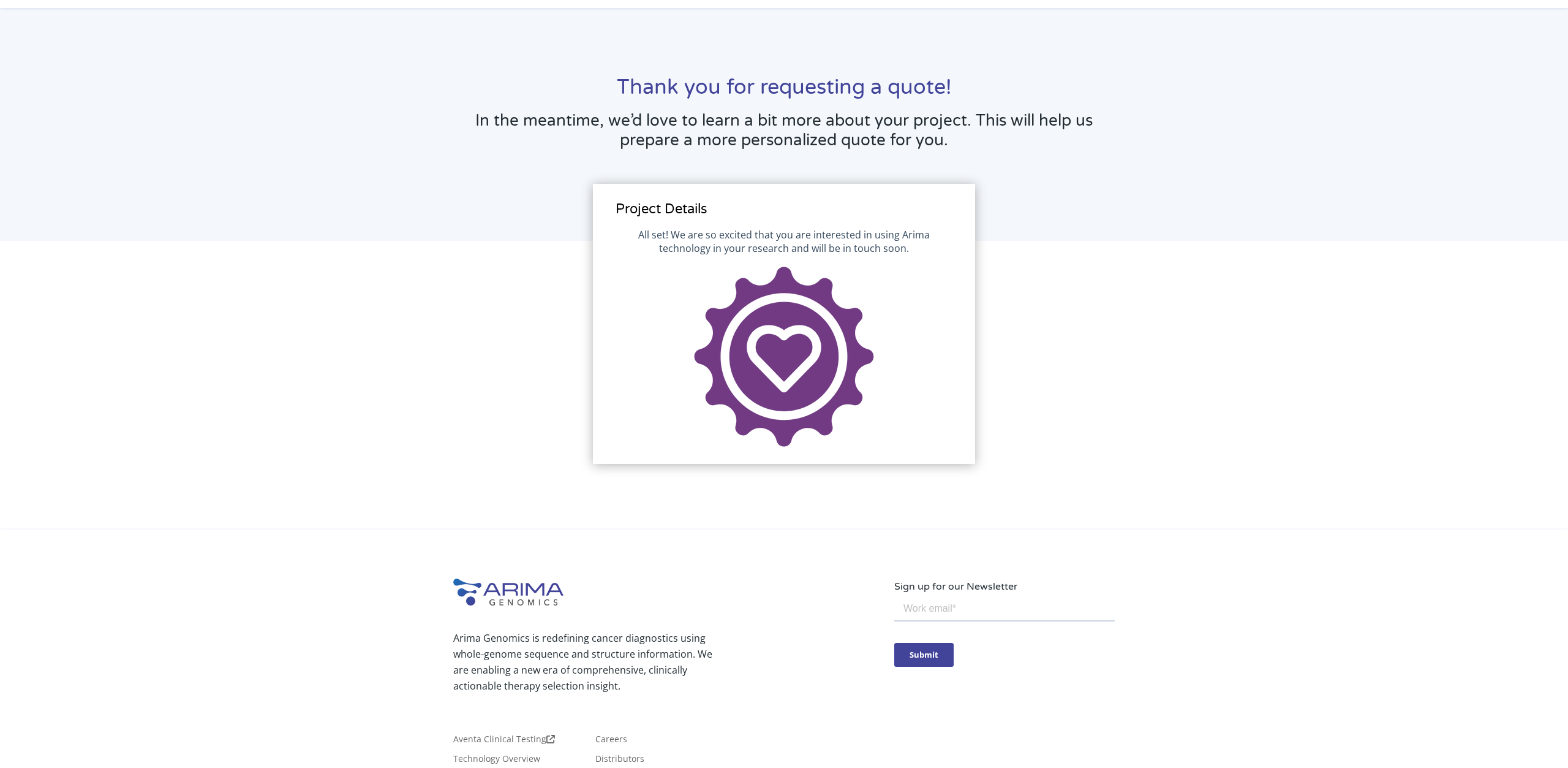
scroll to position [0, 0]
